Goal: Transaction & Acquisition: Book appointment/travel/reservation

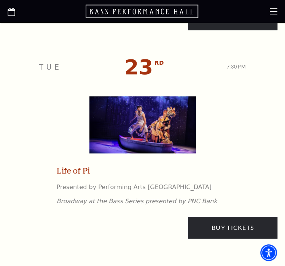
scroll to position [1689, 0]
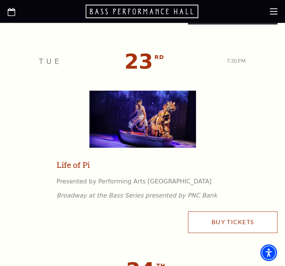
drag, startPoint x: 212, startPoint y: 224, endPoint x: 88, endPoint y: 208, distance: 124.6
click at [141, 224] on link "Buy Tickets" at bounding box center [233, 221] width 90 height 21
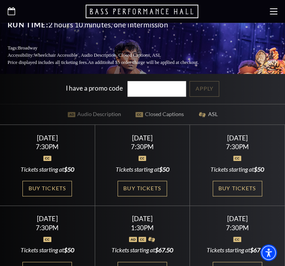
scroll to position [267, 0]
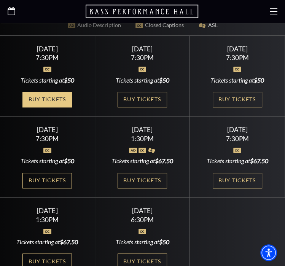
click at [46, 92] on link "Buy Tickets" at bounding box center [47, 100] width 50 height 16
click at [131, 80] on div "Wednesday September 24 7:30PM Tickets starting at $50 Buy Tickets" at bounding box center [142, 76] width 95 height 81
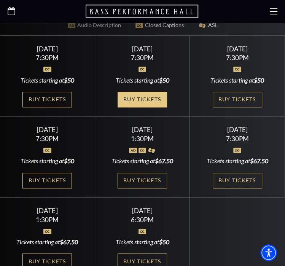
click at [134, 92] on link "Buy Tickets" at bounding box center [143, 100] width 50 height 16
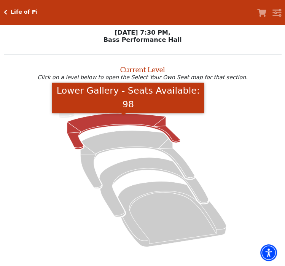
click at [99, 120] on icon "Lower Gallery - Seats Available: 98" at bounding box center [123, 132] width 113 height 36
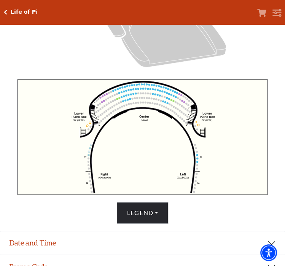
scroll to position [205, 0]
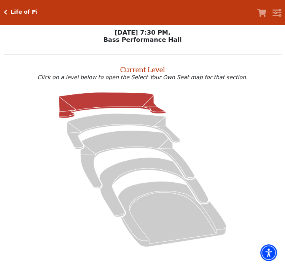
click at [130, 104] on icon at bounding box center [112, 105] width 107 height 26
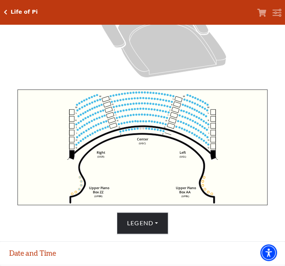
scroll to position [190, 0]
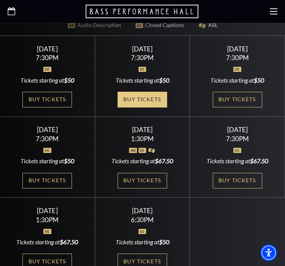
click at [134, 92] on link "Buy Tickets" at bounding box center [143, 100] width 50 height 16
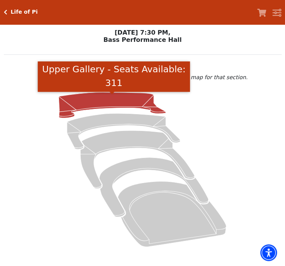
click at [139, 100] on icon "Upper Gallery - Seats Available: 311" at bounding box center [112, 105] width 107 height 26
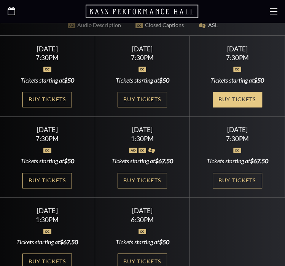
drag, startPoint x: 253, startPoint y: 93, endPoint x: 221, endPoint y: 87, distance: 32.5
click at [253, 93] on link "Buy Tickets" at bounding box center [238, 100] width 50 height 16
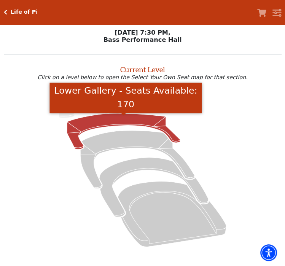
click at [119, 118] on icon "Lower Gallery - Seats Available: 170" at bounding box center [123, 132] width 113 height 36
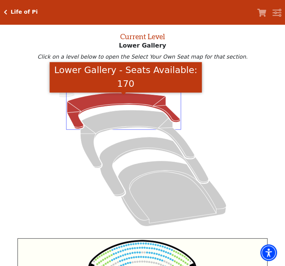
scroll to position [29, 0]
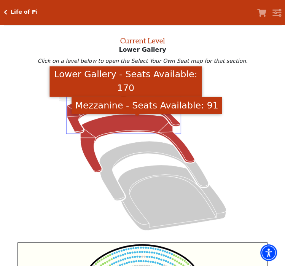
click at [107, 134] on icon "Mezzanine - Seats Available: 91" at bounding box center [137, 143] width 114 height 58
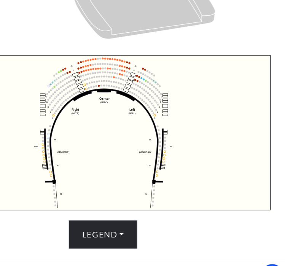
scroll to position [183, 0]
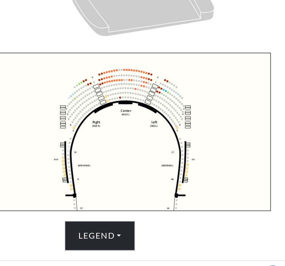
drag, startPoint x: 239, startPoint y: 184, endPoint x: 252, endPoint y: 184, distance: 12.6
click at [258, 194] on icon "Center (MEZC) Right (MEZR) Left (MEZL) (MEXBOXR) (MEXBOXL) XX WW CC DD YY BB ZZ…" at bounding box center [143, 147] width 250 height 116
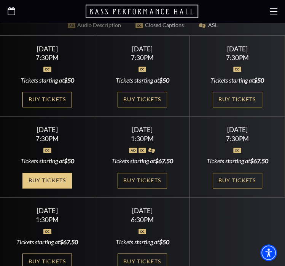
click at [45, 173] on link "Buy Tickets" at bounding box center [47, 181] width 50 height 16
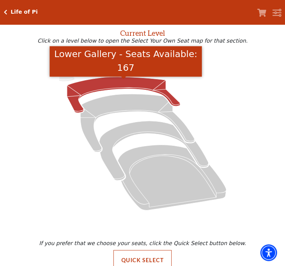
scroll to position [52, 0]
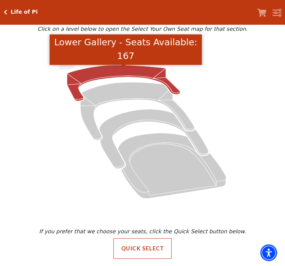
click at [95, 74] on icon "Lower Gallery - Seats Available: 167" at bounding box center [123, 83] width 113 height 36
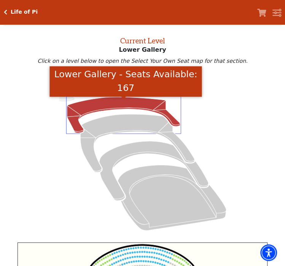
scroll to position [0, 0]
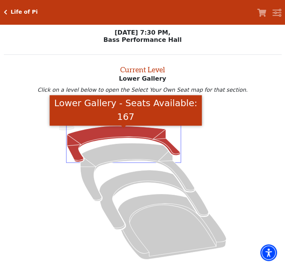
click at [5, 10] on icon "Click here to go back to filters" at bounding box center [5, 12] width 3 height 5
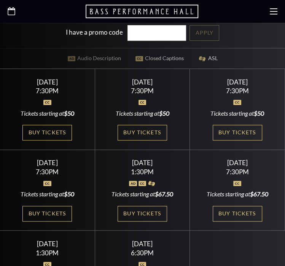
scroll to position [267, 0]
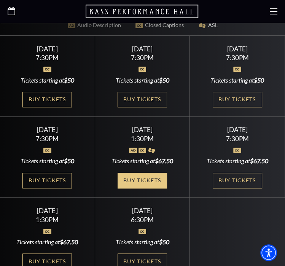
click at [138, 173] on link "Buy Tickets" at bounding box center [143, 181] width 50 height 16
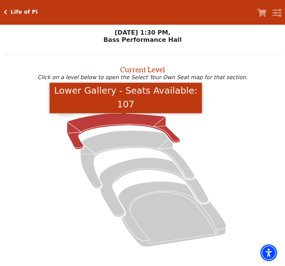
click at [91, 123] on icon "Lower Gallery - Seats Available: 107" at bounding box center [123, 132] width 113 height 36
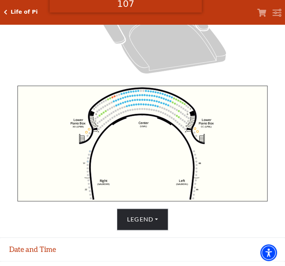
scroll to position [190, 0]
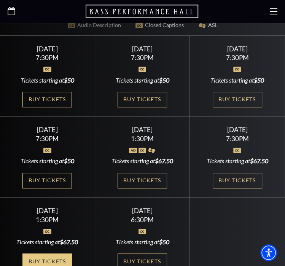
click at [58, 254] on link "Buy Tickets" at bounding box center [47, 262] width 50 height 16
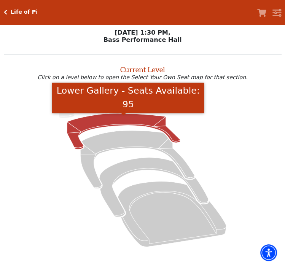
click at [120, 121] on icon "Lower Gallery - Seats Available: 95" at bounding box center [123, 132] width 113 height 36
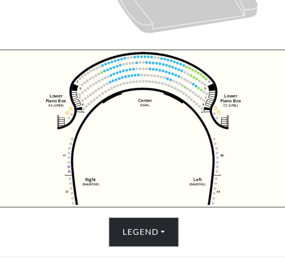
scroll to position [229, 0]
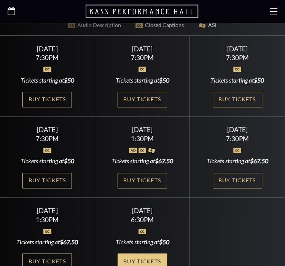
scroll to position [267, 0]
click at [155, 254] on link "Buy Tickets" at bounding box center [143, 262] width 50 height 16
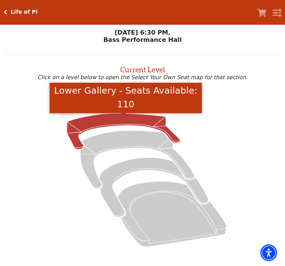
click at [115, 121] on icon "Lower Gallery - Seats Available: 110" at bounding box center [123, 132] width 113 height 36
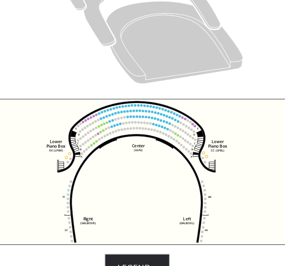
scroll to position [167, 0]
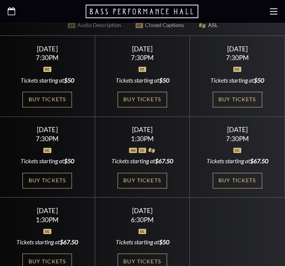
scroll to position [267, 0]
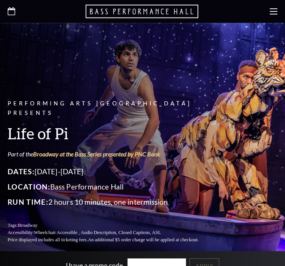
scroll to position [267, 0]
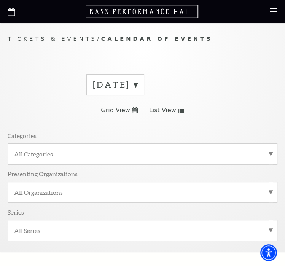
click at [138, 83] on label "[DATE]" at bounding box center [115, 85] width 45 height 12
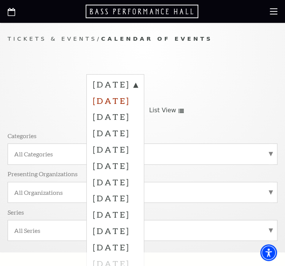
click at [137, 107] on label "[DATE]" at bounding box center [115, 101] width 45 height 16
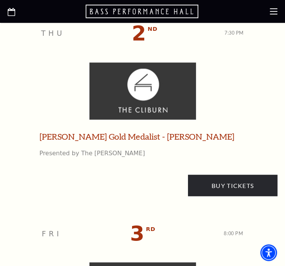
scroll to position [711, 0]
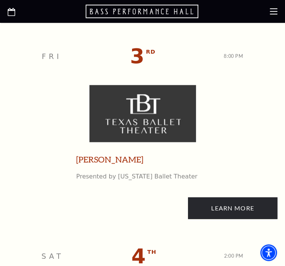
click at [164, 133] on img at bounding box center [143, 113] width 107 height 57
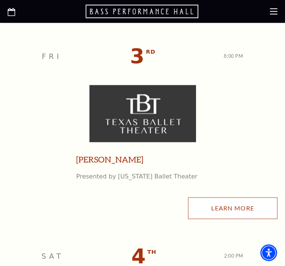
click at [211, 208] on link "Learn More" at bounding box center [233, 207] width 90 height 21
